Goal: Task Accomplishment & Management: Manage account settings

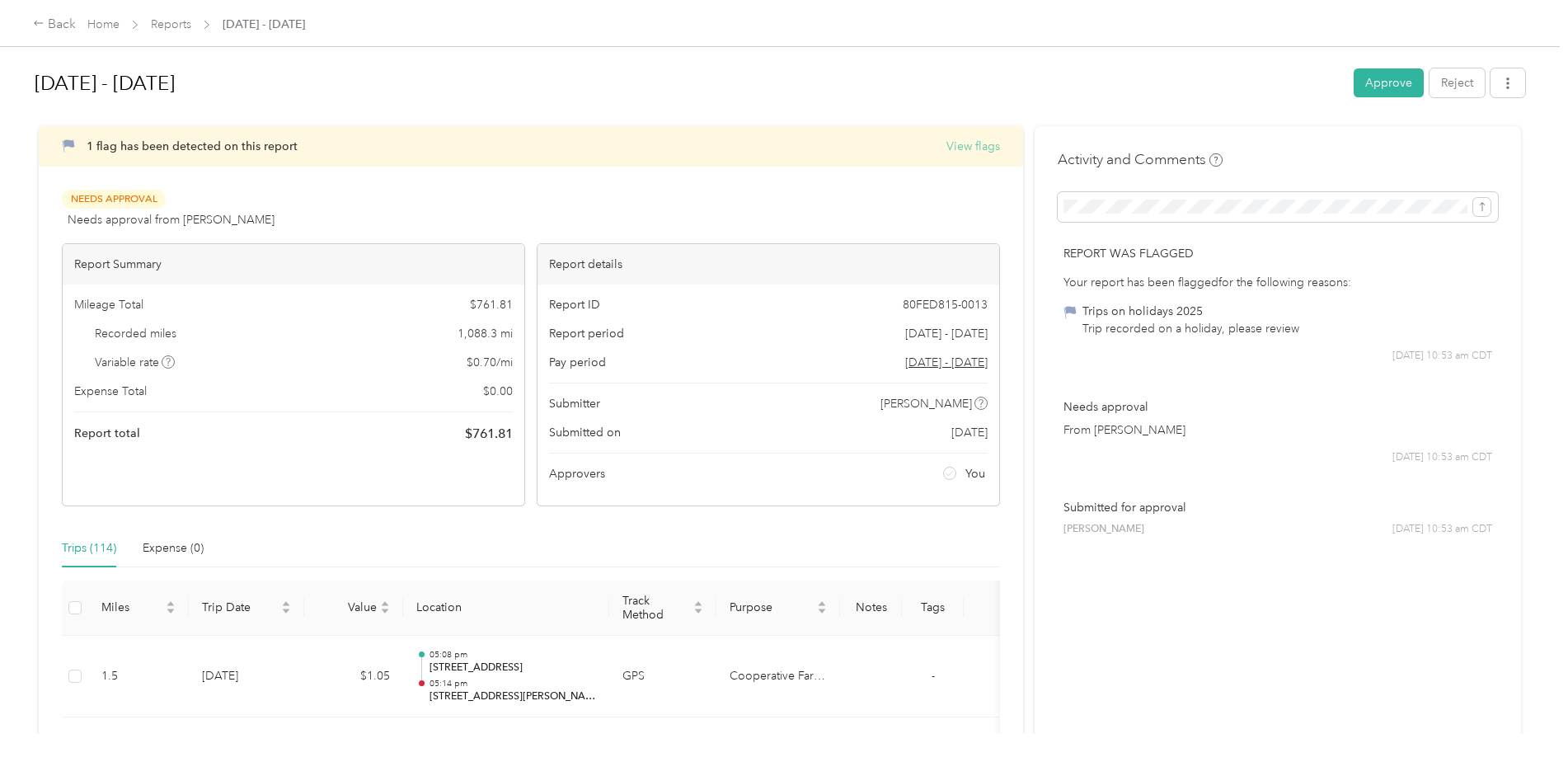
click at [982, 144] on button "View flags" at bounding box center [973, 146] width 54 height 18
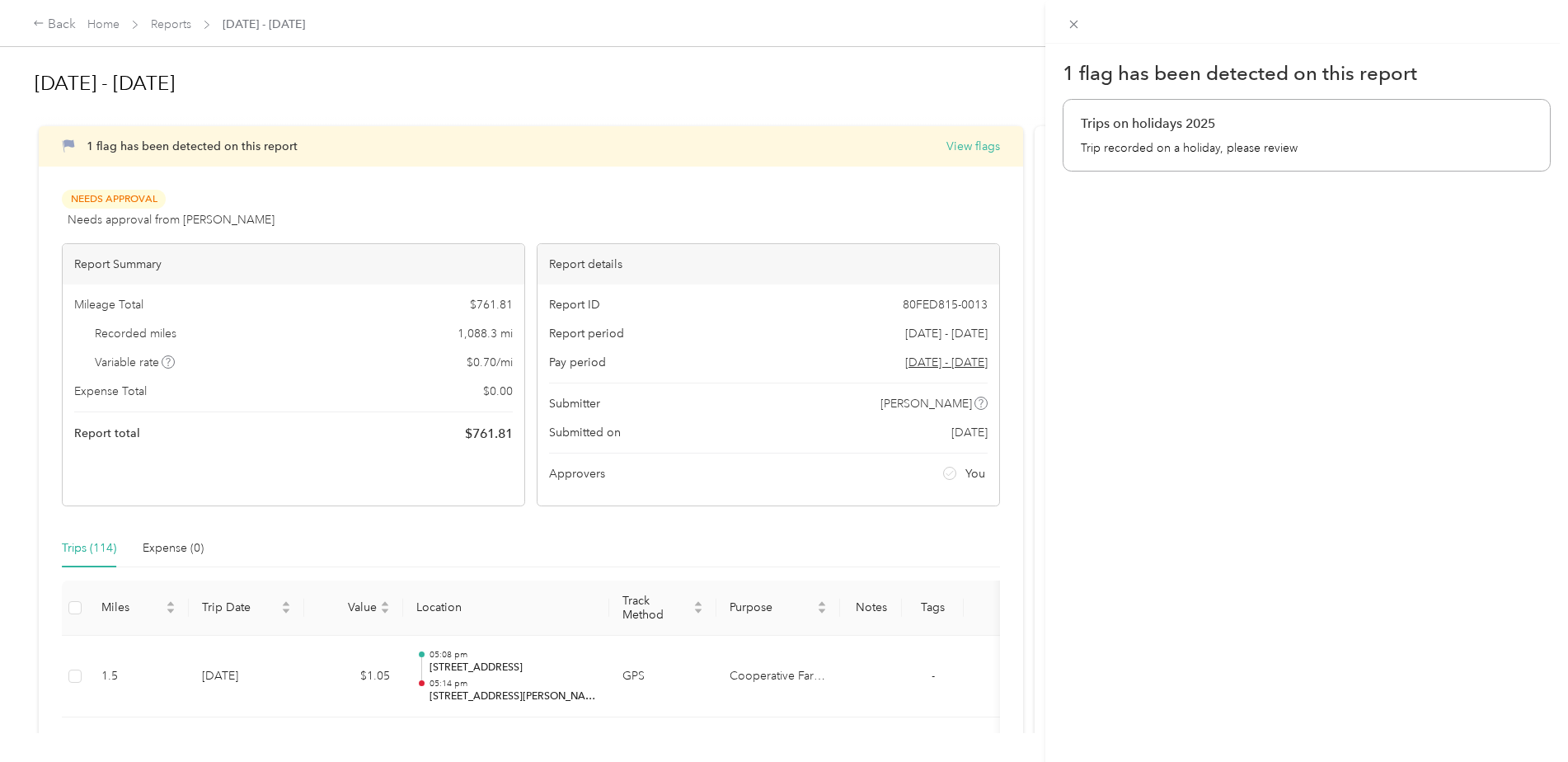
drag, startPoint x: 1265, startPoint y: 270, endPoint x: 1257, endPoint y: 258, distance: 14.4
click at [1265, 267] on div "1 flag has been detected on this report Trips on holidays 2025 Trip recorded on…" at bounding box center [1307, 425] width 522 height 762
click at [1073, 22] on icon at bounding box center [1074, 24] width 8 height 8
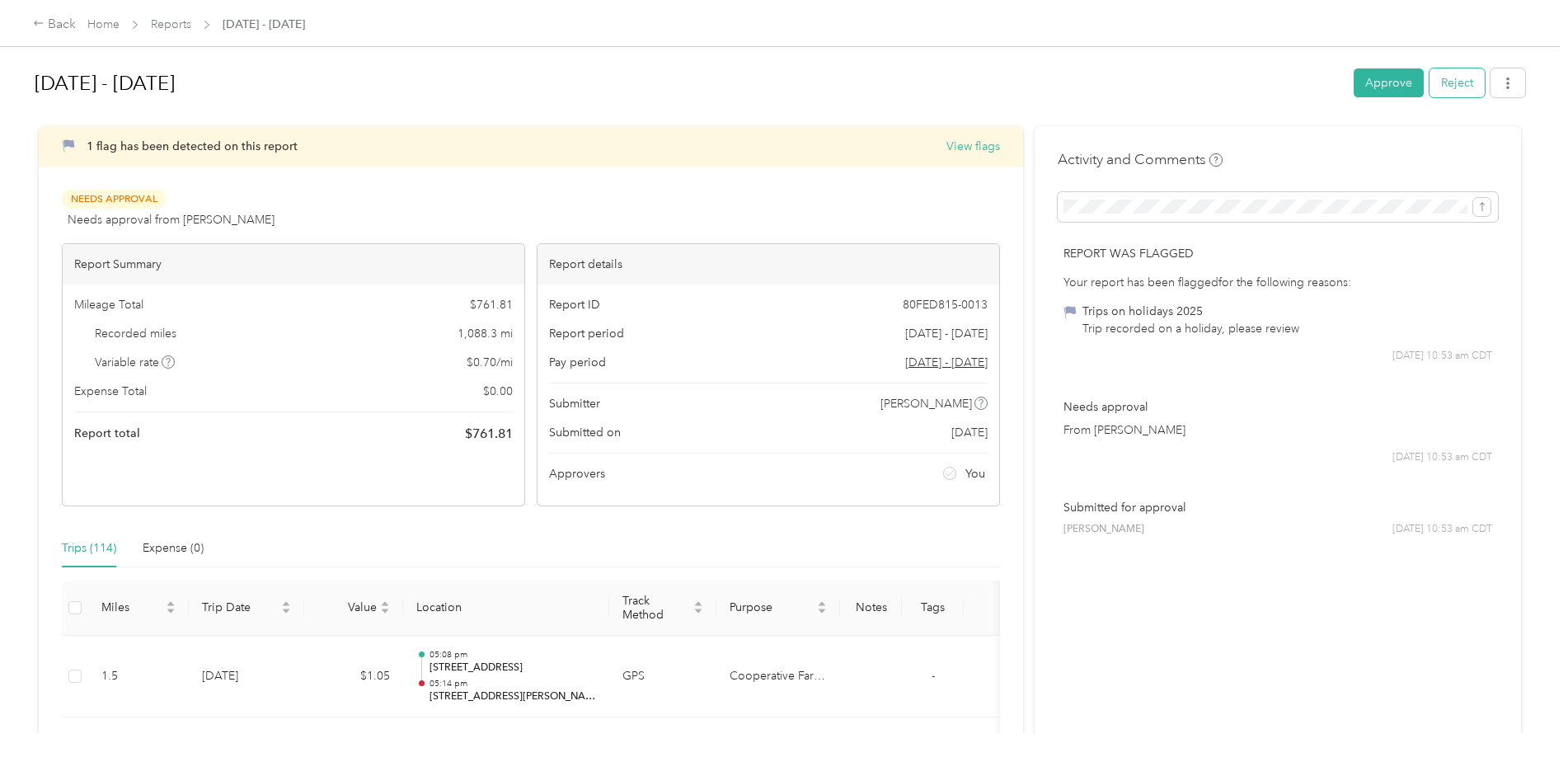
click at [1463, 86] on button "Reject" at bounding box center [1457, 83] width 56 height 29
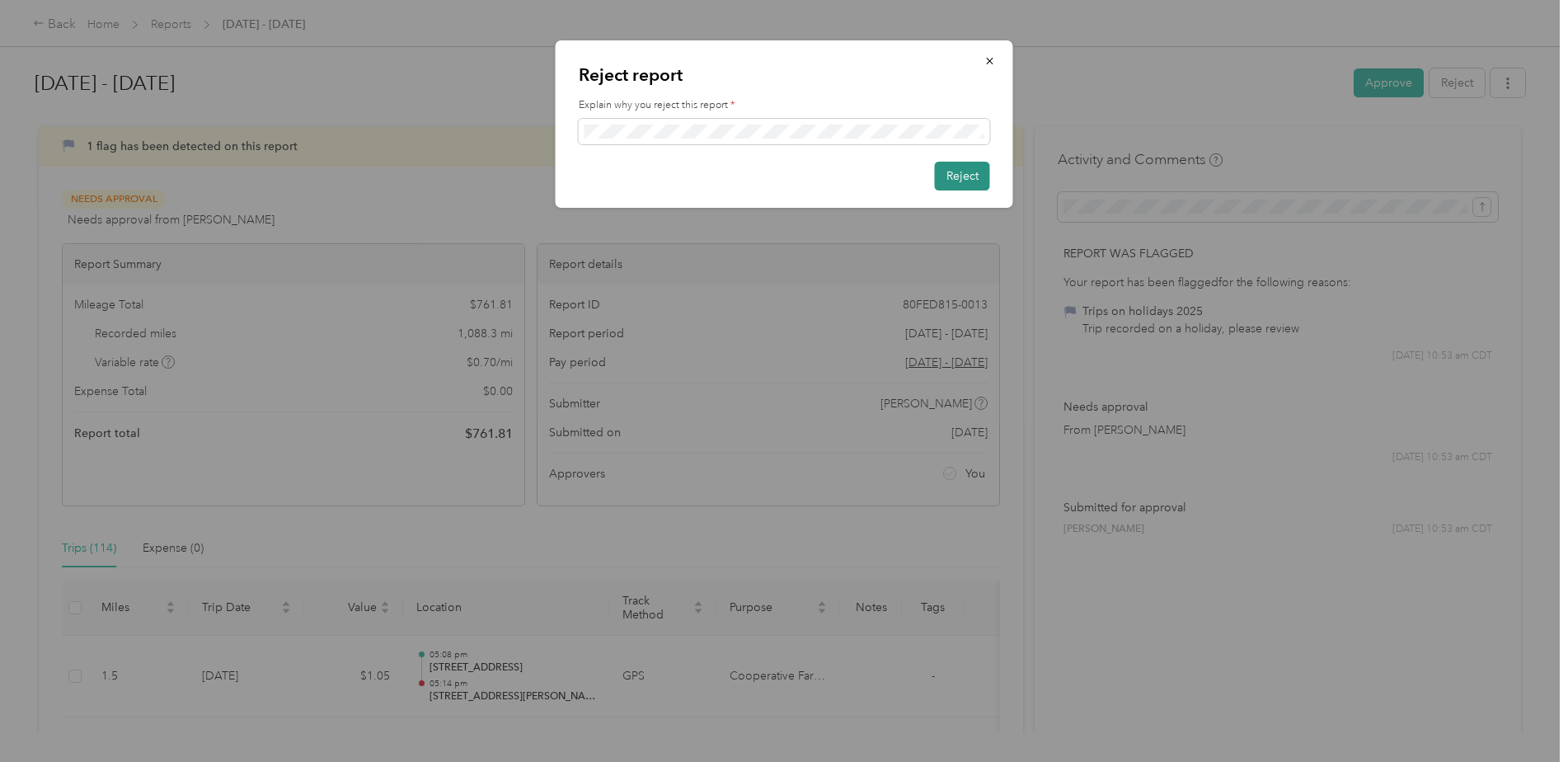
click at [958, 179] on button "Reject" at bounding box center [963, 176] width 56 height 29
